Goal: Task Accomplishment & Management: Complete application form

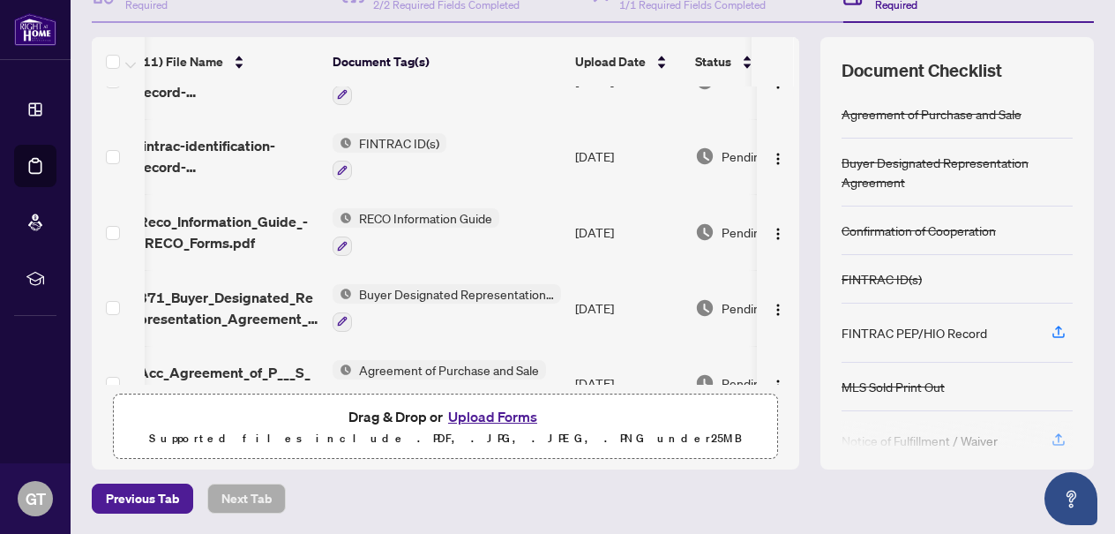
click at [476, 422] on button "Upload Forms" at bounding box center [493, 416] width 100 height 23
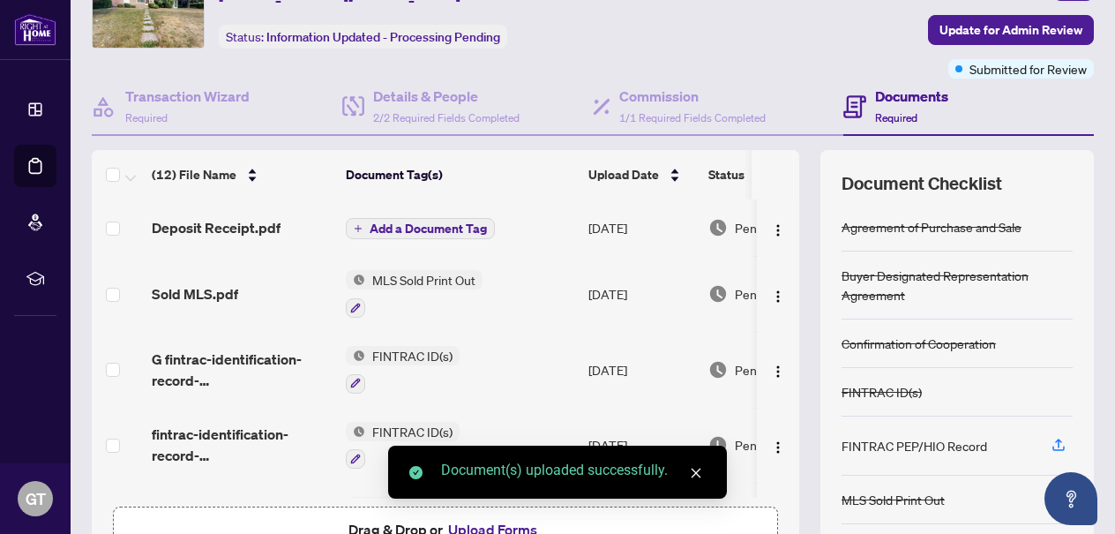
click at [425, 224] on span "Add a Document Tag" at bounding box center [428, 228] width 117 height 12
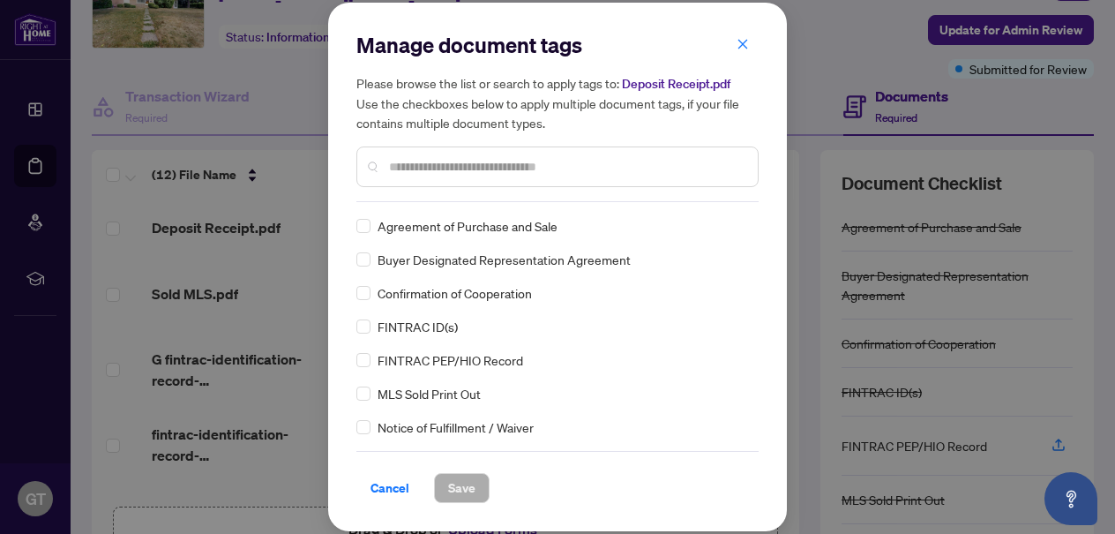
click at [410, 166] on input "text" at bounding box center [566, 166] width 355 height 19
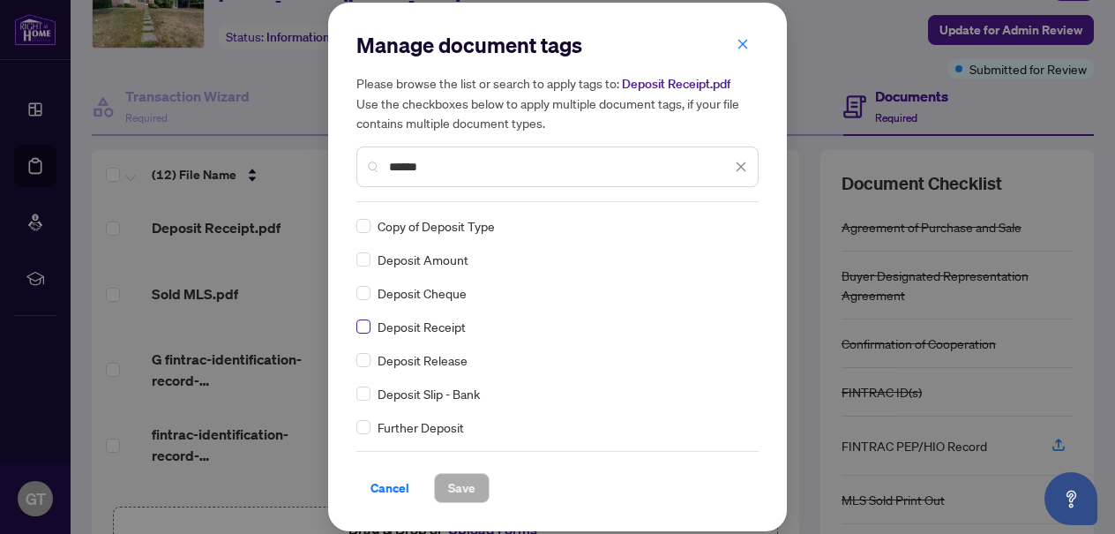
type input "******"
click at [461, 493] on span "Save" at bounding box center [461, 488] width 27 height 28
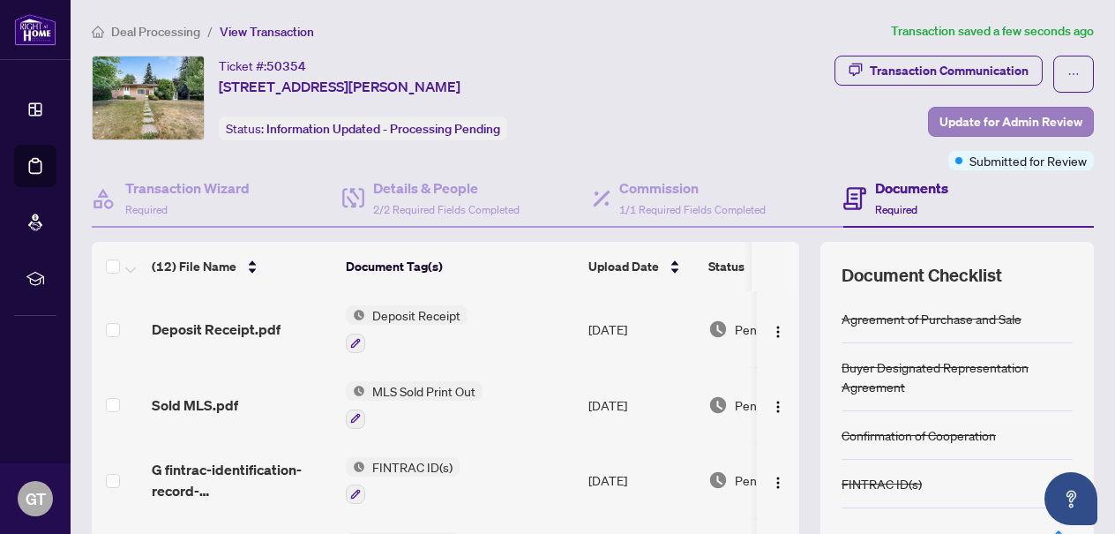
click at [1025, 121] on span "Update for Admin Review" at bounding box center [1010, 122] width 143 height 28
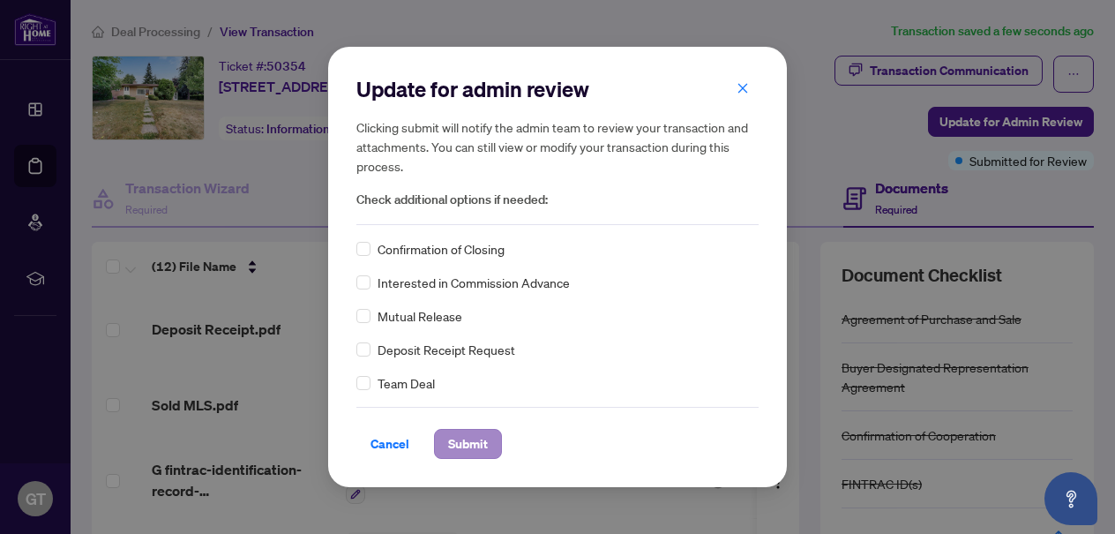
click at [483, 437] on span "Submit" at bounding box center [468, 444] width 40 height 28
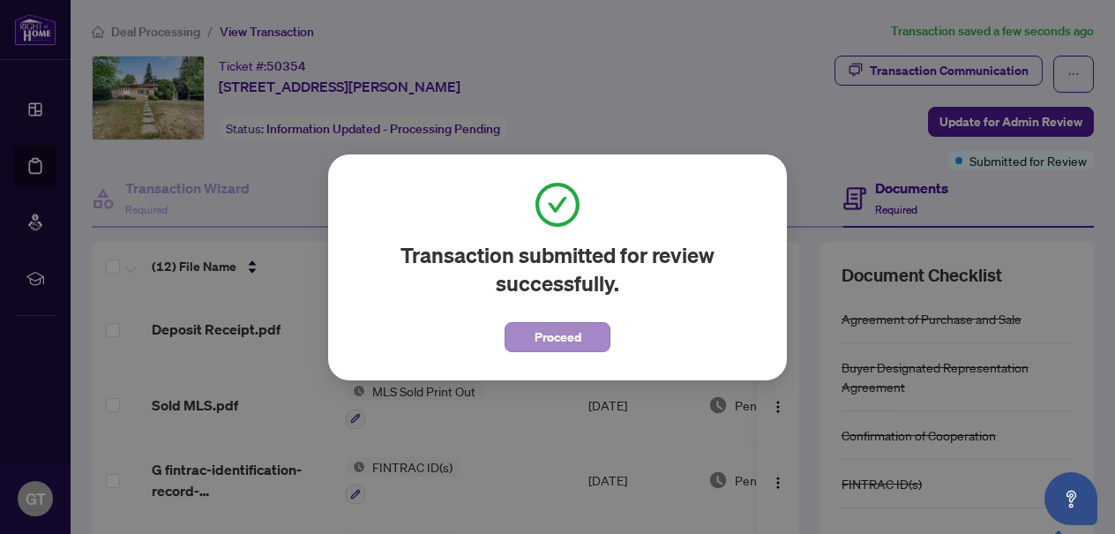
click at [583, 351] on button "Proceed" at bounding box center [557, 337] width 106 height 30
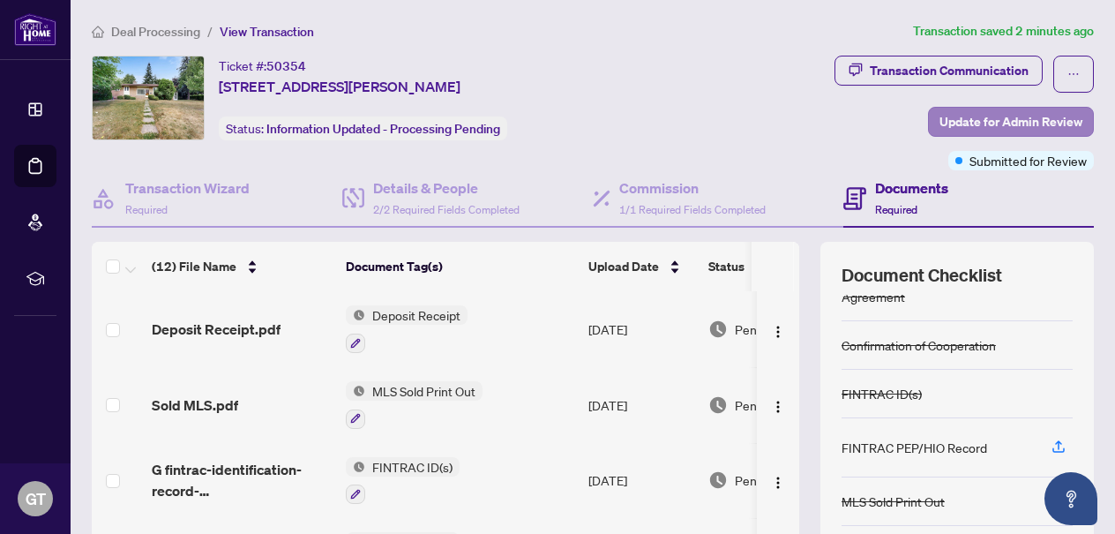
click at [988, 131] on span "Update for Admin Review" at bounding box center [1010, 122] width 143 height 28
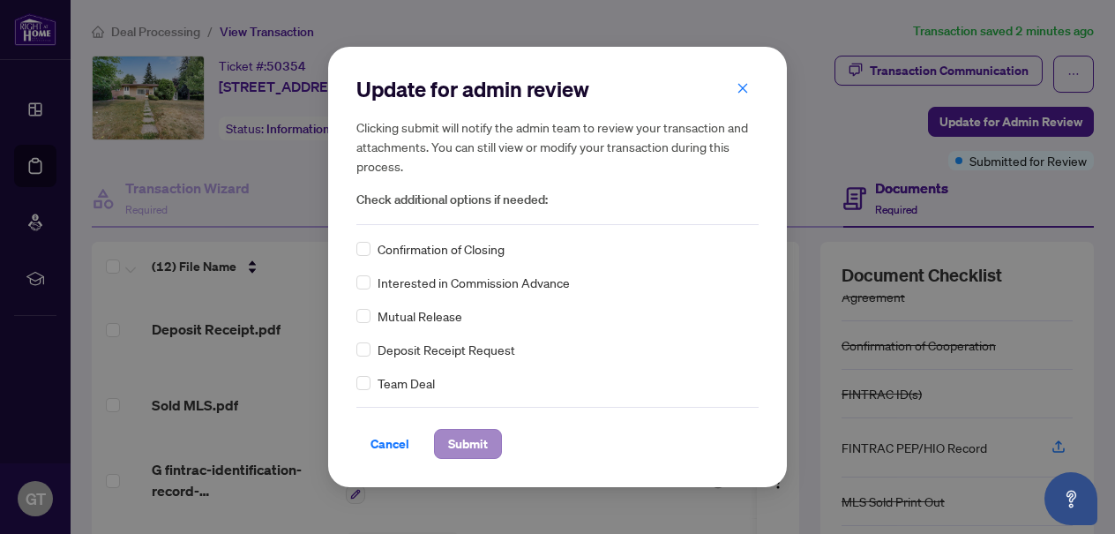
click at [476, 444] on span "Submit" at bounding box center [468, 444] width 40 height 28
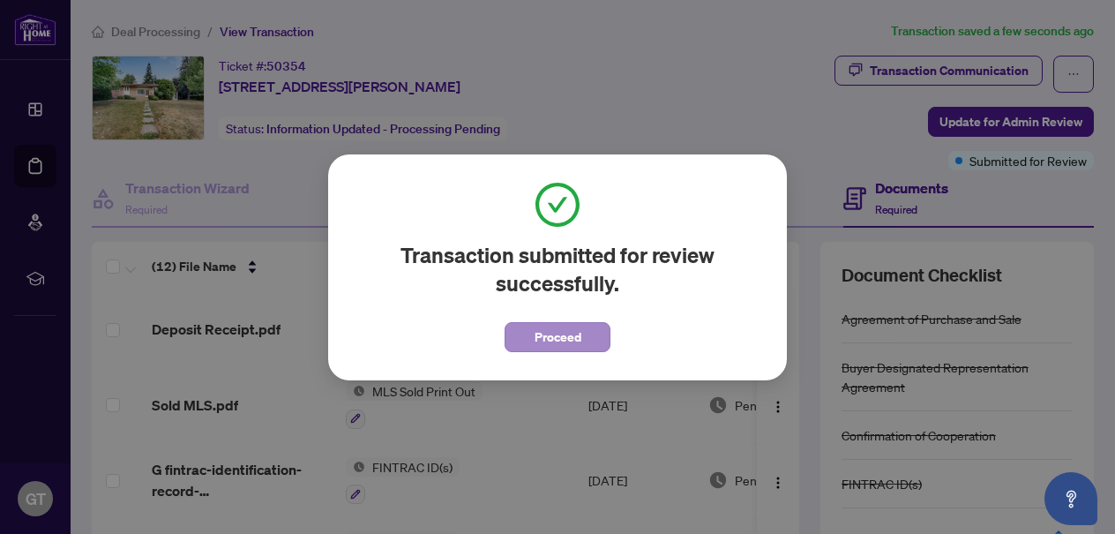
click at [545, 335] on span "Proceed" at bounding box center [557, 337] width 47 height 28
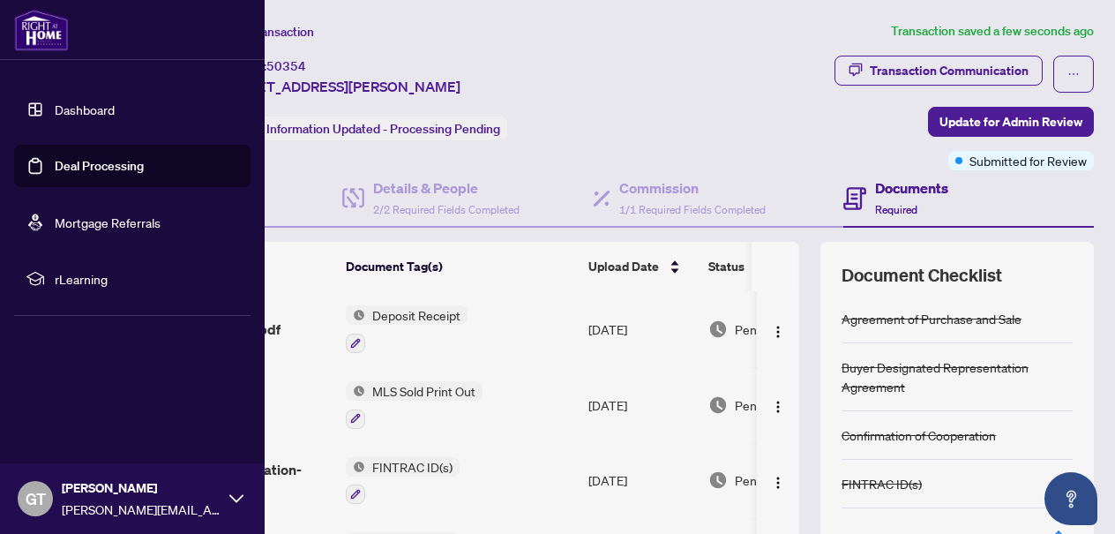
click at [57, 108] on link "Dashboard" at bounding box center [85, 109] width 60 height 16
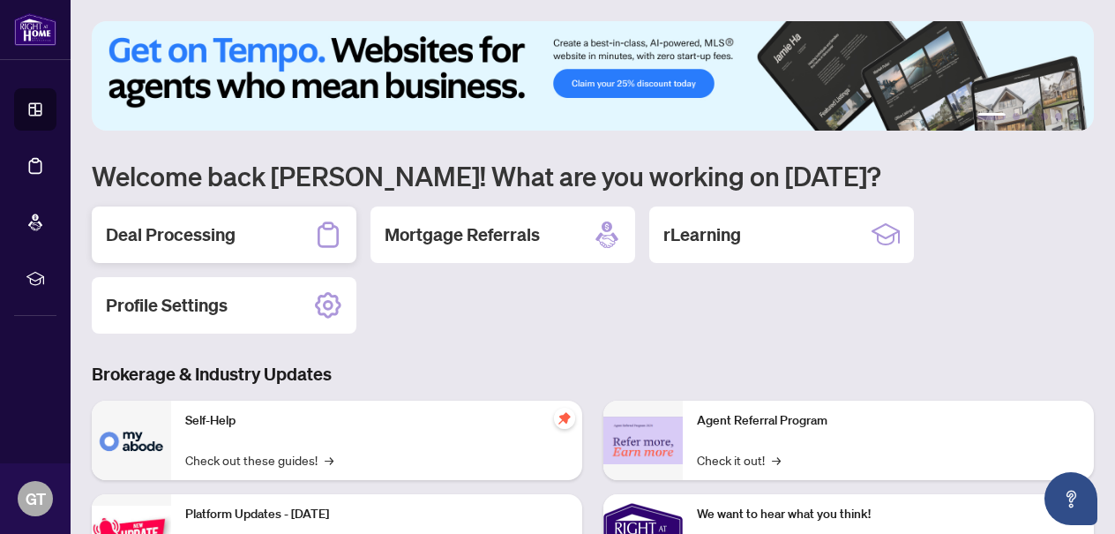
click at [252, 237] on div "Deal Processing" at bounding box center [224, 234] width 265 height 56
